Goal: Task Accomplishment & Management: Complete application form

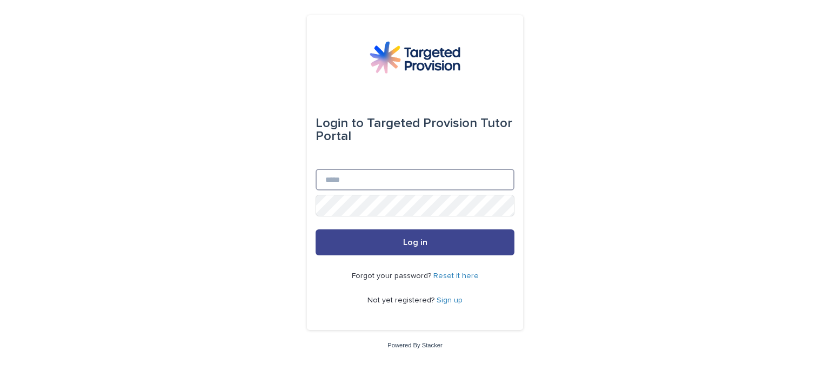
type input "**********"
click at [399, 244] on button "Log in" at bounding box center [415, 242] width 199 height 26
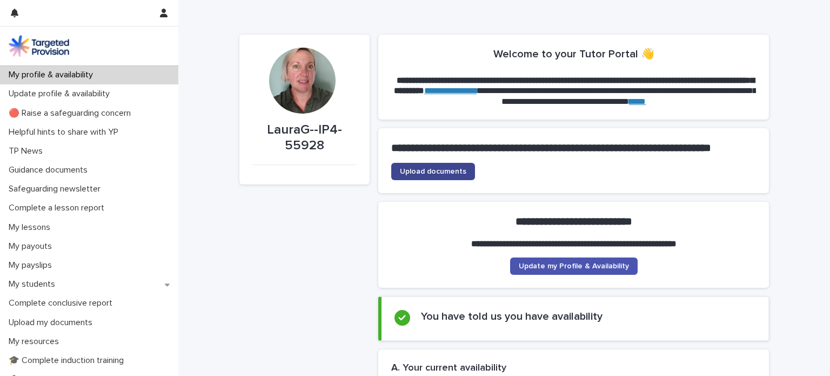
click at [436, 175] on span "Upload documents" at bounding box center [433, 172] width 66 height 8
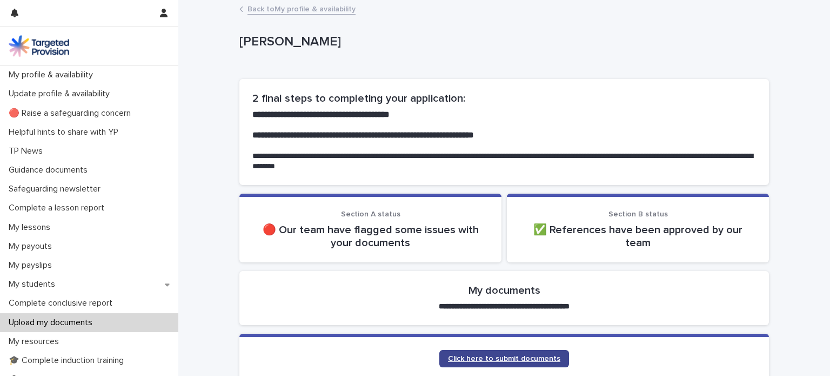
click at [499, 354] on span "Click here to submit documents" at bounding box center [504, 358] width 112 height 8
